Goal: Transaction & Acquisition: Purchase product/service

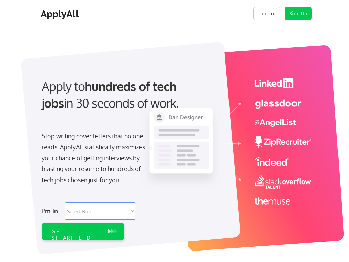
click at [264, 12] on button "Log In" at bounding box center [266, 14] width 27 height 14
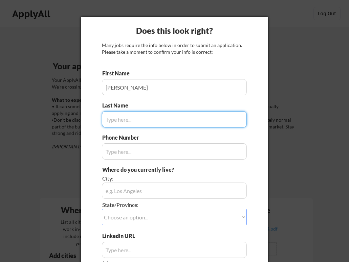
click at [117, 123] on input "input" at bounding box center [174, 119] width 145 height 16
type input "Murray"
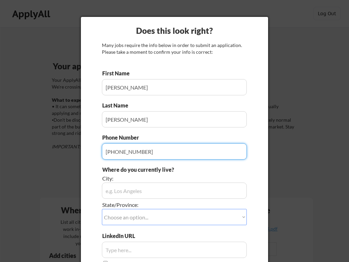
click at [110, 152] on input "input" at bounding box center [174, 152] width 145 height 16
type input "1-802-318-7511"
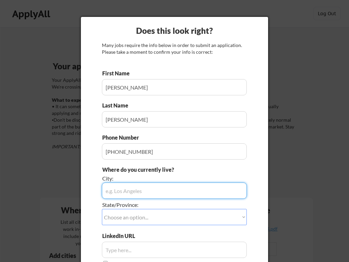
click at [114, 191] on input "input" at bounding box center [174, 191] width 145 height 16
type input "Essex"
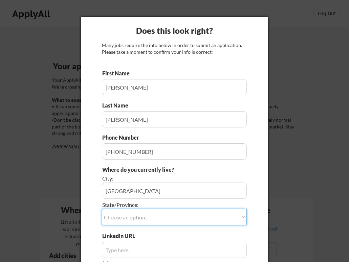
click at [131, 217] on select "Choose an option... Other/Not Applicable Alabama Alaska Alberta Arizona Arkansa…" at bounding box center [174, 217] width 145 height 16
select select ""Vermont""
click at [102, 209] on select "Choose an option... Other/Not Applicable Alabama Alaska Alberta Arizona Arkansa…" at bounding box center [174, 217] width 145 height 16
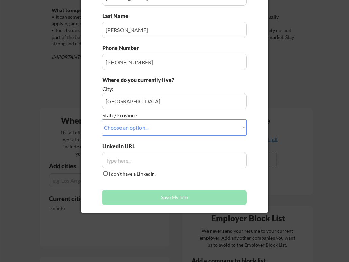
scroll to position [102, 0]
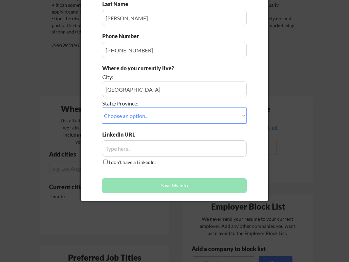
click at [129, 152] on input "input" at bounding box center [174, 149] width 145 height 16
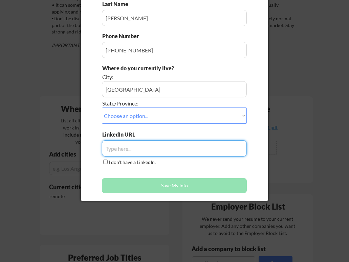
paste input "https://www.linkedin.com/in/emily-murray-b717195/"
type input "https://www.linkedin.com/in/emily-murray-b717195/"
click at [141, 188] on button "Save My Info" at bounding box center [174, 185] width 145 height 15
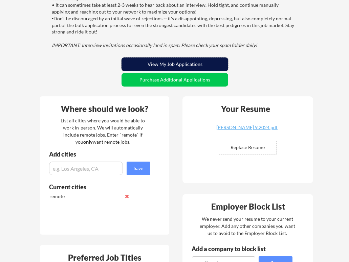
click at [190, 63] on button "View My Job Applications" at bounding box center [175, 65] width 107 height 14
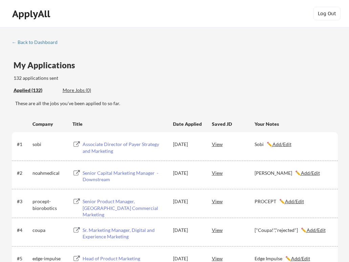
click at [28, 44] on div "← Back to Dashboard" at bounding box center [37, 42] width 51 height 5
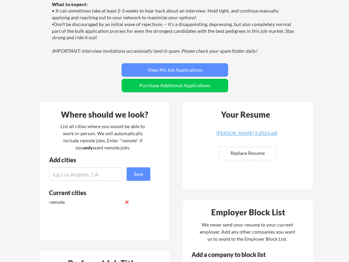
scroll to position [102, 0]
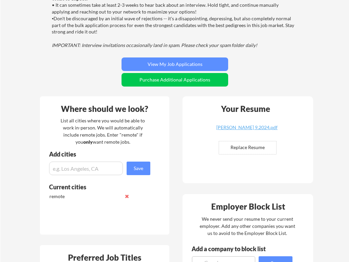
click at [254, 148] on input "file" at bounding box center [247, 148] width 57 height 13
type input "C:\fakepath\Emily H. Murray_Resume 8.2025 (2).pdf"
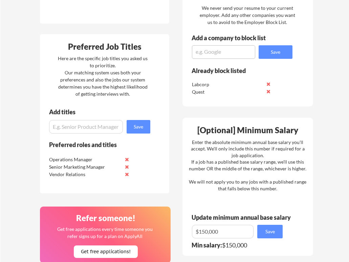
scroll to position [372, 0]
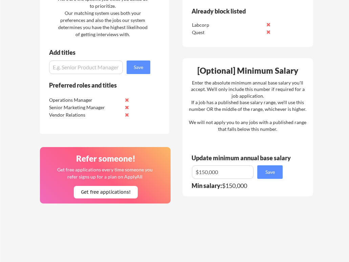
click at [206, 173] on input "input" at bounding box center [223, 173] width 62 height 14
type input "$140,000"
click at [270, 174] on button "Save" at bounding box center [269, 173] width 25 height 14
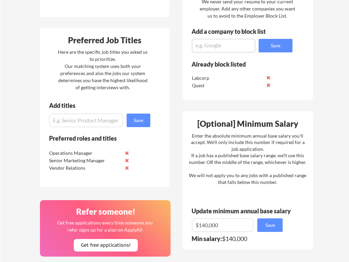
scroll to position [339, 0]
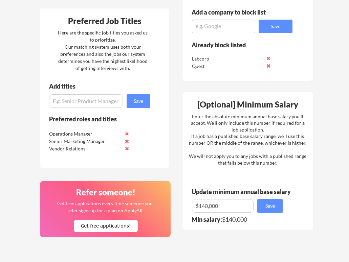
click at [74, 104] on input "input" at bounding box center [86, 101] width 74 height 14
paste input "Director of Marketing Director of Growth Marketing Director of Demand Generatio…"
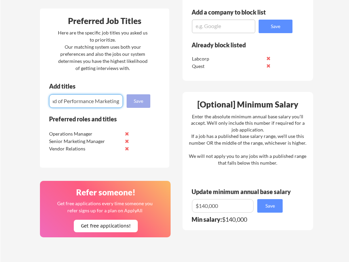
type input "Director of Marketing Director of Growth Marketing Director of Demand Generatio…"
click at [135, 100] on button "Save" at bounding box center [139, 101] width 24 height 14
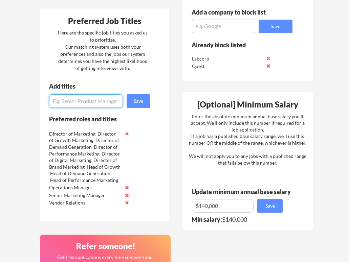
click at [97, 101] on input "input" at bounding box center [86, 101] width 74 height 14
paste input "Senior Marketing Manager (Growth, Digital, Demand Gen, Brand) Senior Manager, C…"
type input "Senior Marketing Manager (Growth, Digital, Demand Gen, Brand) Senior Manager, C…"
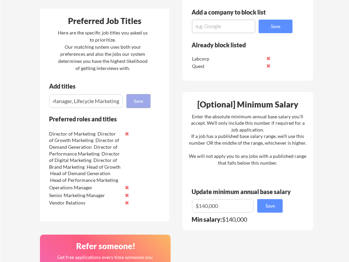
click at [142, 102] on button "Save" at bounding box center [139, 101] width 24 height 14
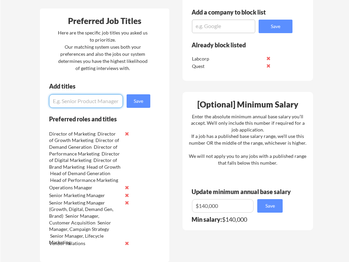
click at [90, 104] on input "input" at bounding box center [86, 101] width 74 height 14
paste input "Director-level marketing roles in growth, demand gen, performance, and digital …"
type input "Director-level marketing roles in growth, demand gen, performance, and digital …"
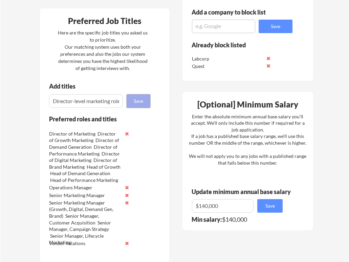
click at [129, 100] on button "Save" at bounding box center [139, 101] width 24 height 14
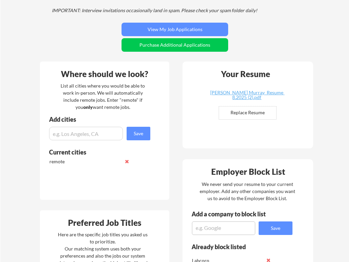
scroll to position [135, 0]
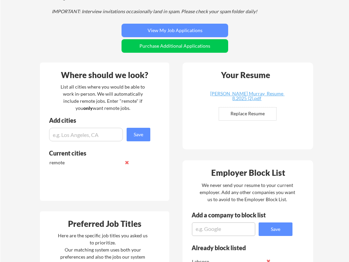
click at [80, 135] on input "input" at bounding box center [86, 135] width 74 height 14
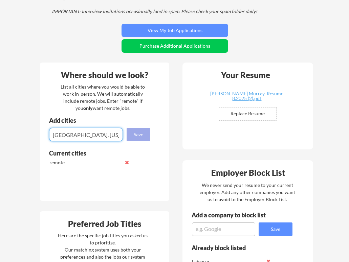
type input "[GEOGRAPHIC_DATA], [US_STATE]"
click at [132, 139] on button "Save" at bounding box center [139, 135] width 24 height 14
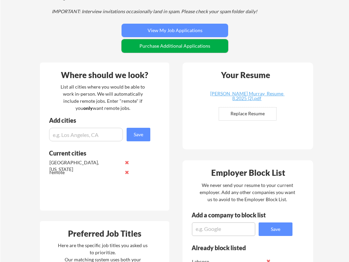
click at [164, 47] on button "Purchase Additional Applications" at bounding box center [175, 46] width 107 height 14
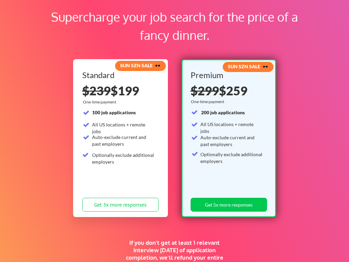
scroll to position [68, 0]
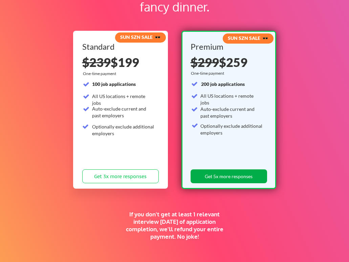
click at [223, 178] on button "Get 5x more responses" at bounding box center [229, 177] width 77 height 14
